Goal: Information Seeking & Learning: Learn about a topic

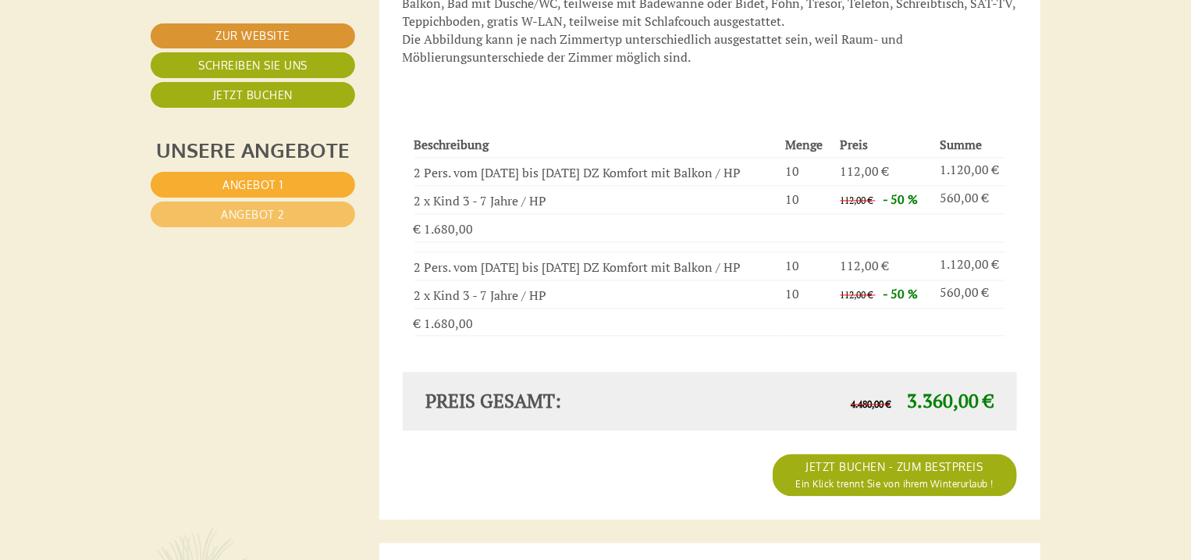
scroll to position [1499, 0]
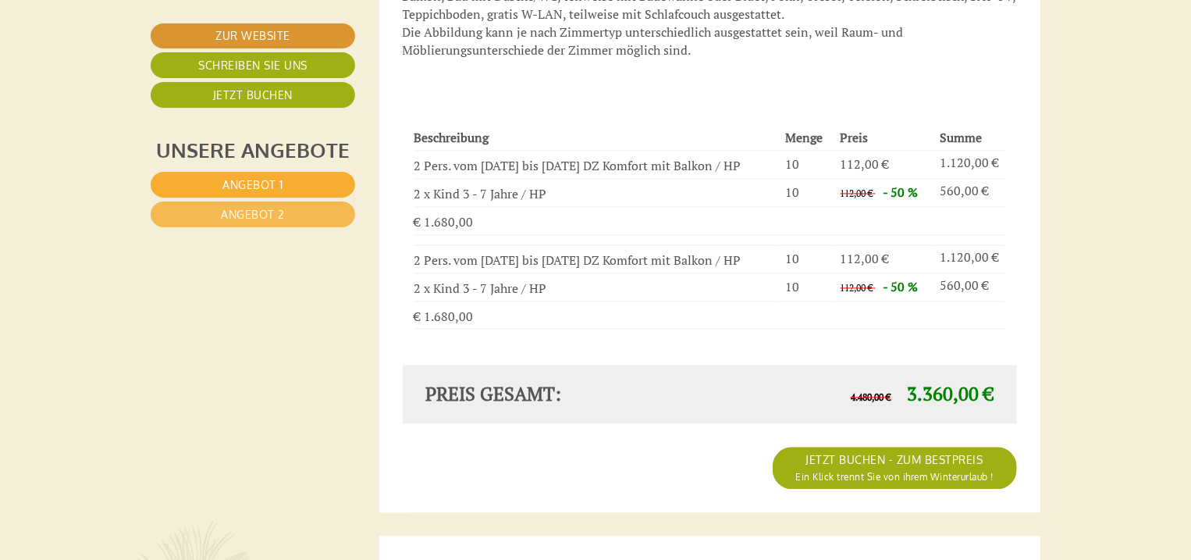
click at [334, 214] on link "Angebot 2" at bounding box center [253, 214] width 205 height 26
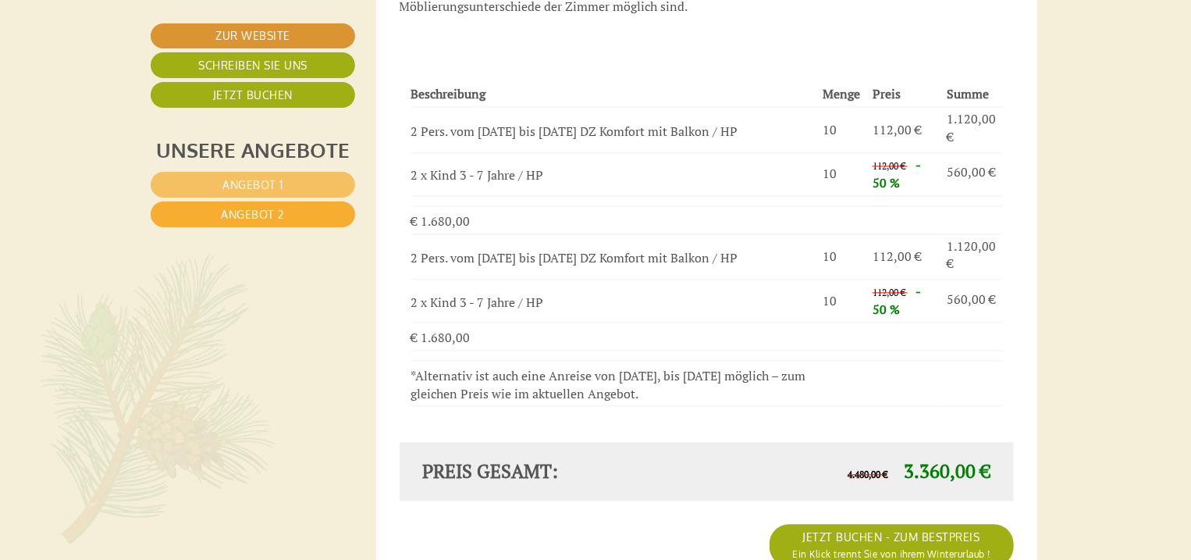
scroll to position [1106, 3]
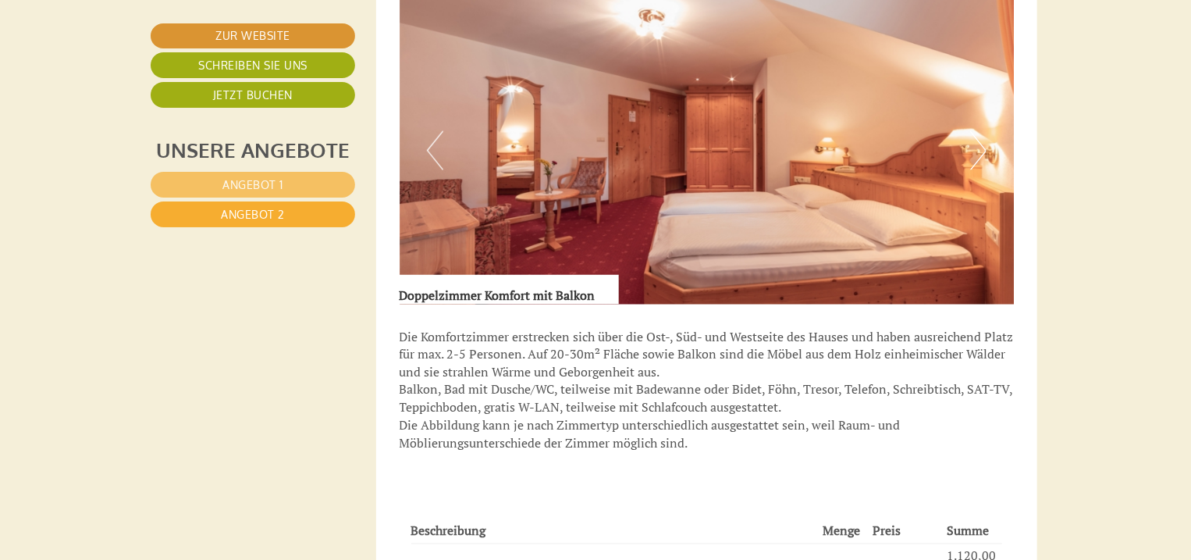
click at [976, 152] on button "Next" at bounding box center [978, 150] width 16 height 39
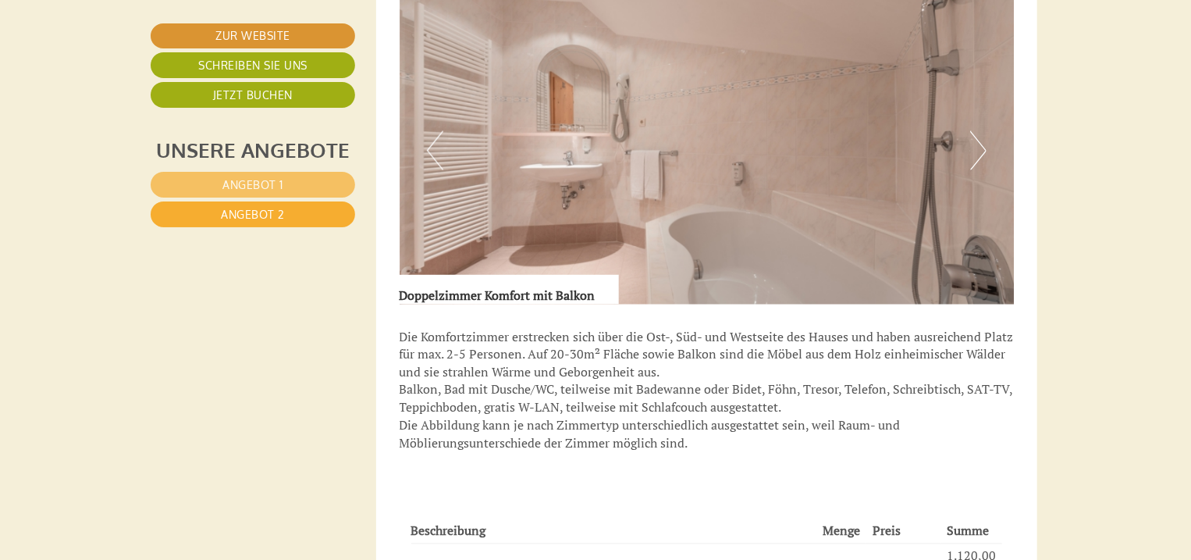
click at [976, 152] on button "Next" at bounding box center [978, 150] width 16 height 39
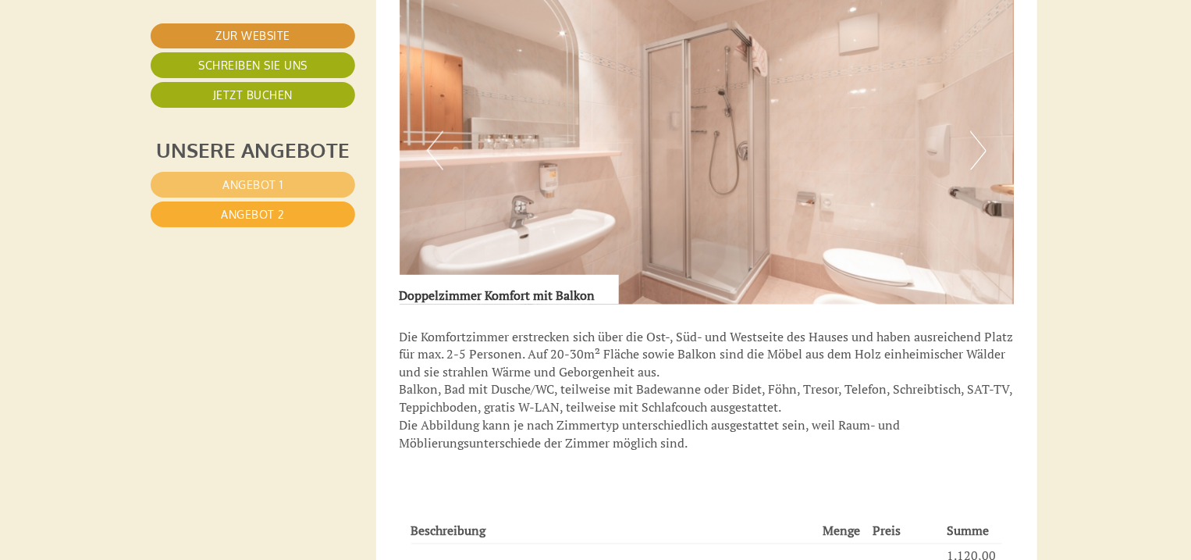
click at [976, 152] on button "Next" at bounding box center [978, 150] width 16 height 39
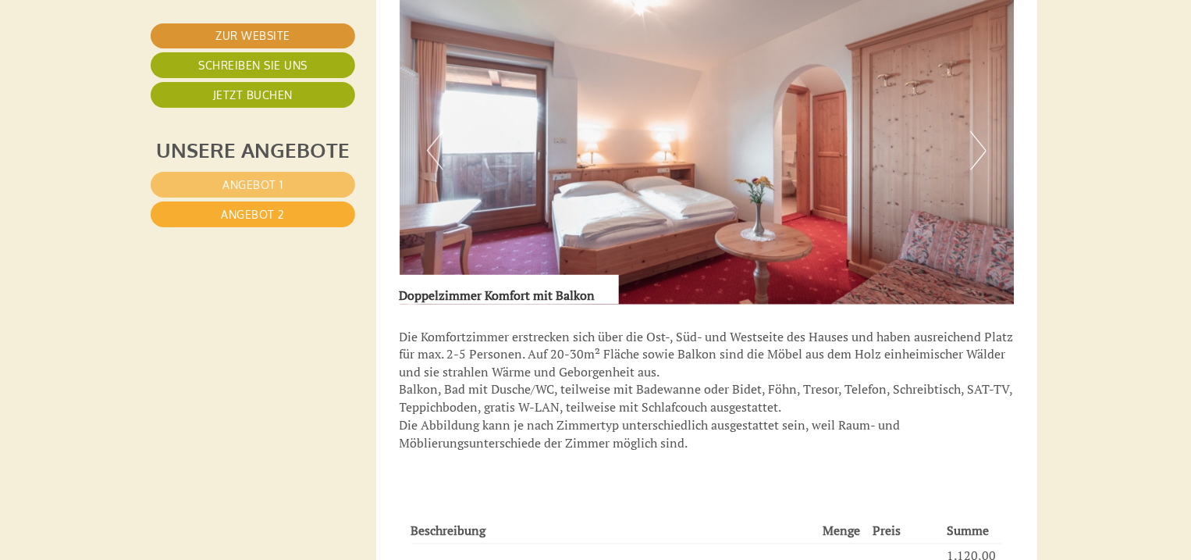
click at [976, 152] on button "Next" at bounding box center [978, 150] width 16 height 39
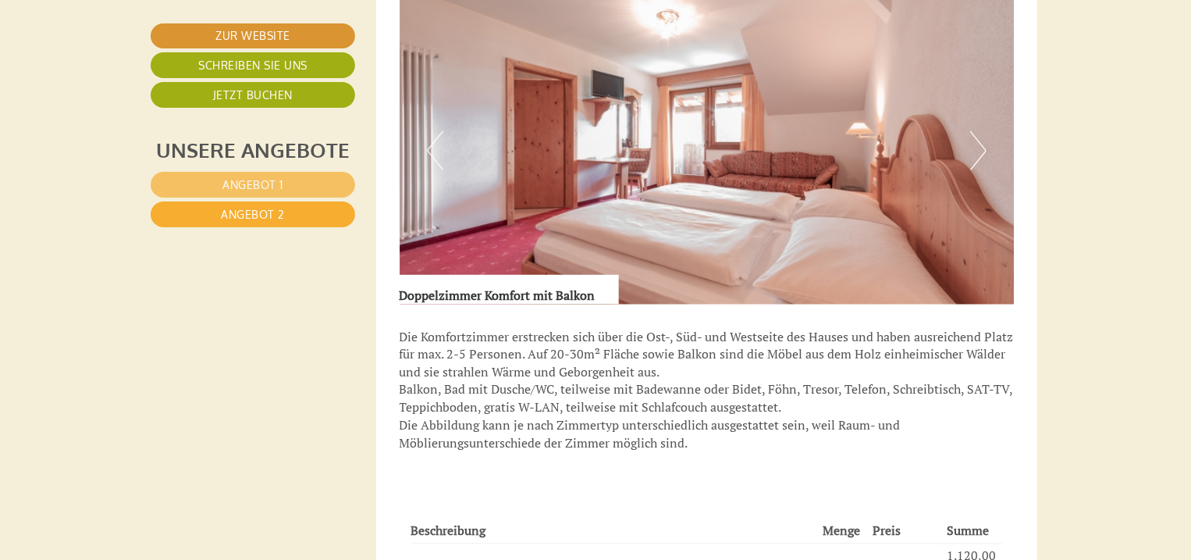
click at [976, 152] on button "Next" at bounding box center [978, 150] width 16 height 39
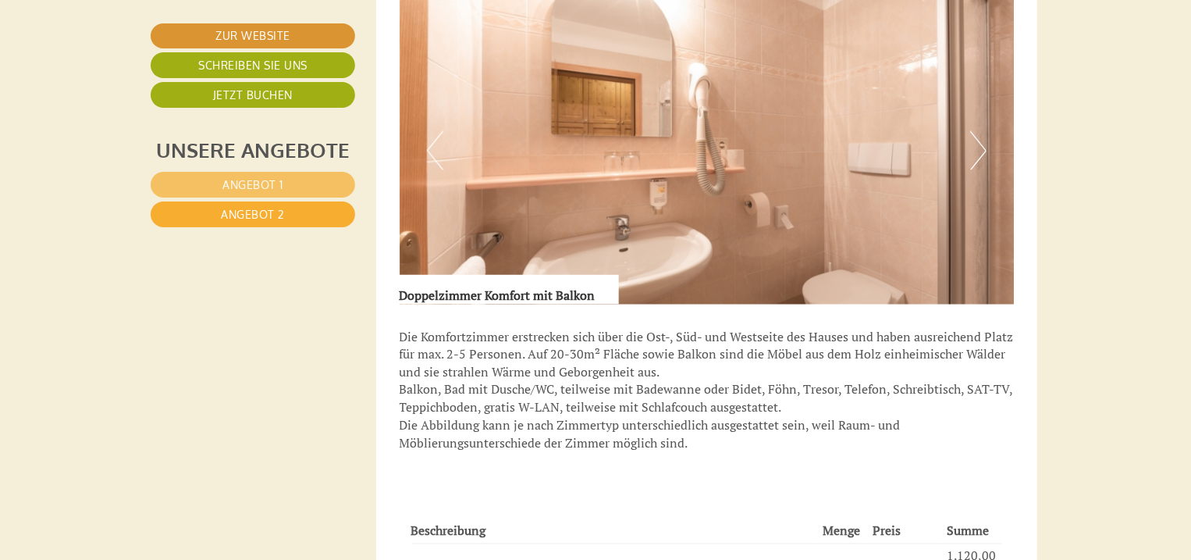
click at [976, 152] on button "Next" at bounding box center [978, 150] width 16 height 39
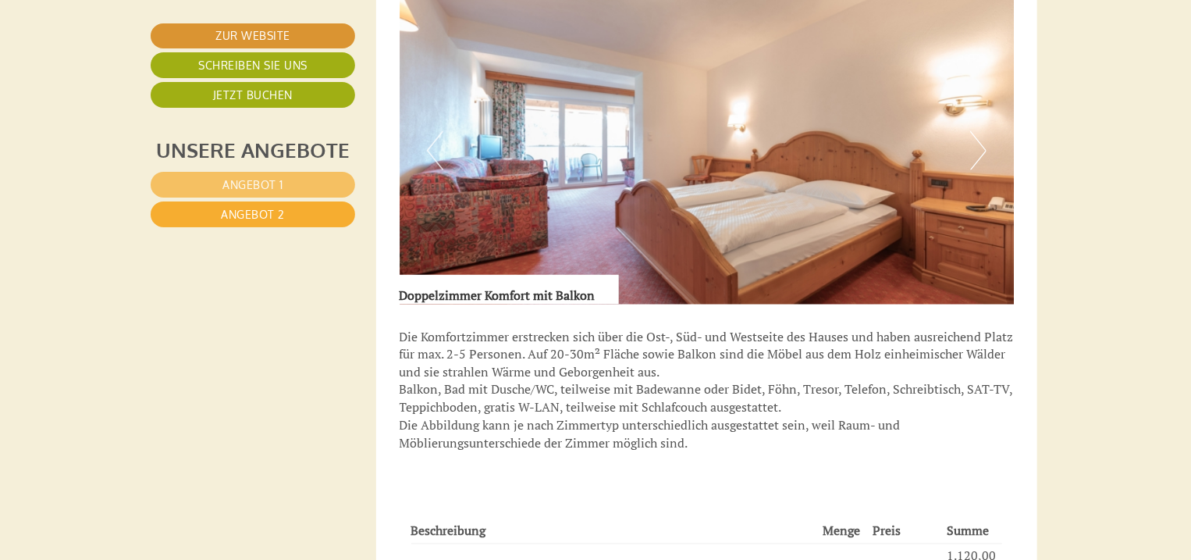
click at [976, 152] on button "Next" at bounding box center [978, 150] width 16 height 39
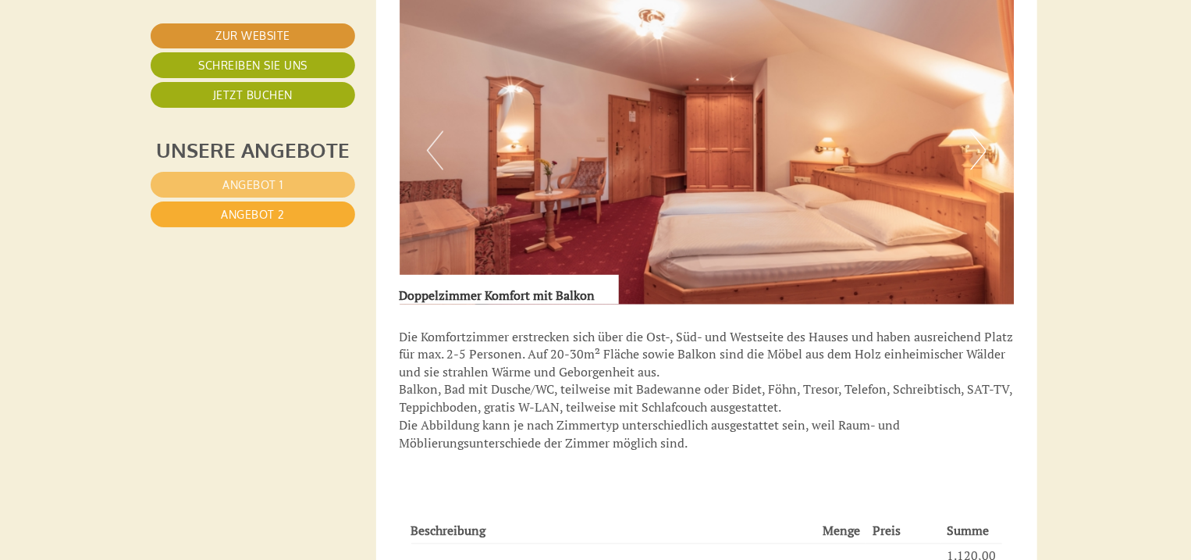
click at [976, 152] on button "Next" at bounding box center [978, 150] width 16 height 39
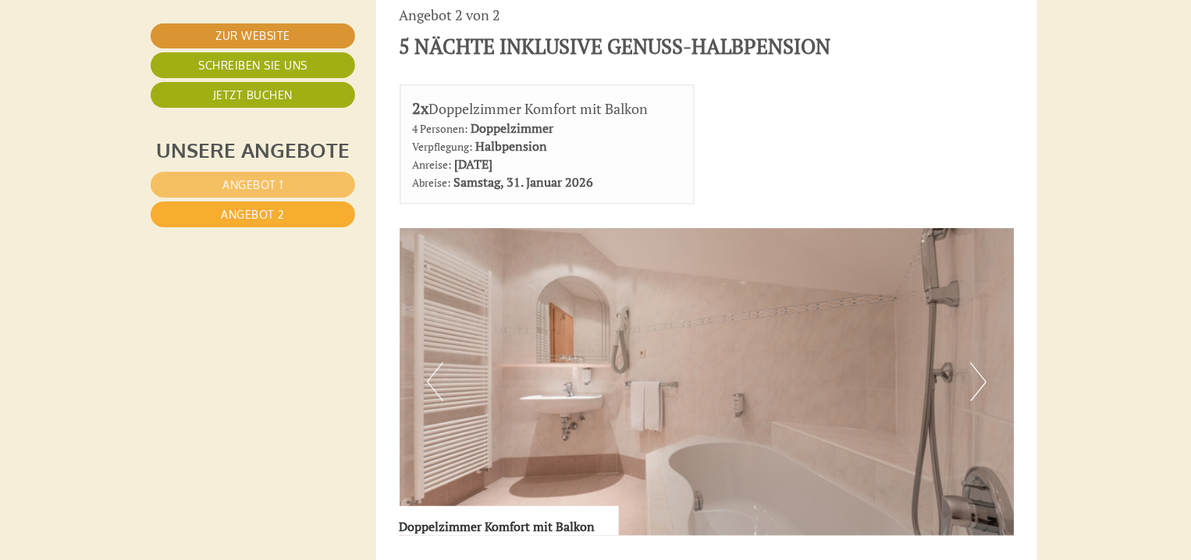
scroll to position [731, 3]
